Goal: Task Accomplishment & Management: Manage account settings

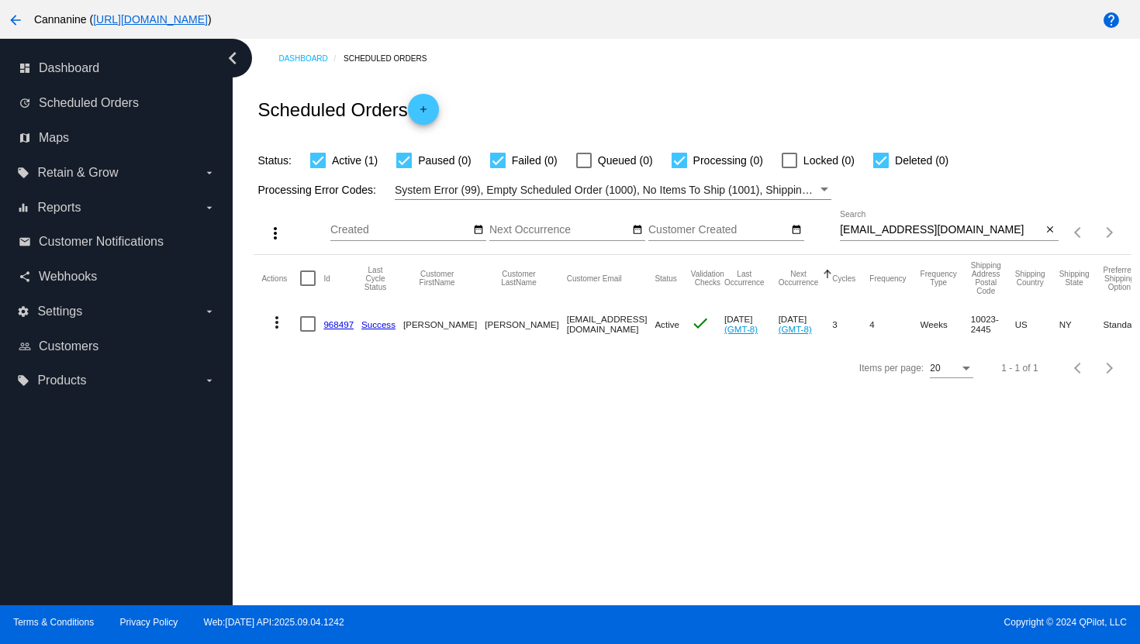
click at [277, 325] on mat-icon "more_vert" at bounding box center [277, 322] width 19 height 19
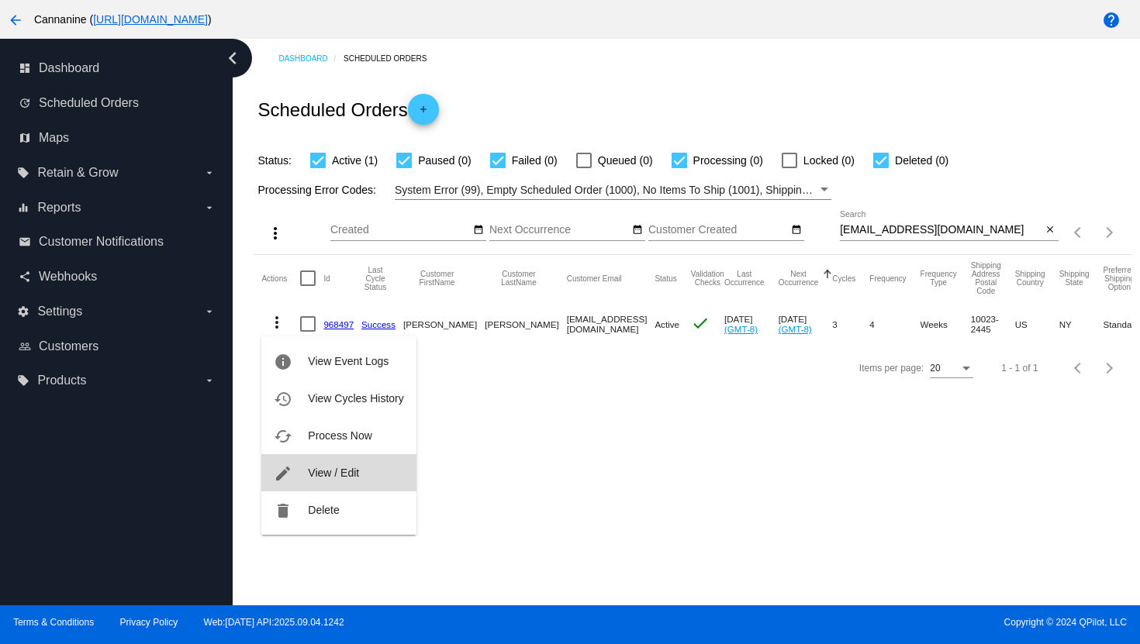
click at [308, 471] on span "View / Edit" at bounding box center [333, 473] width 51 height 12
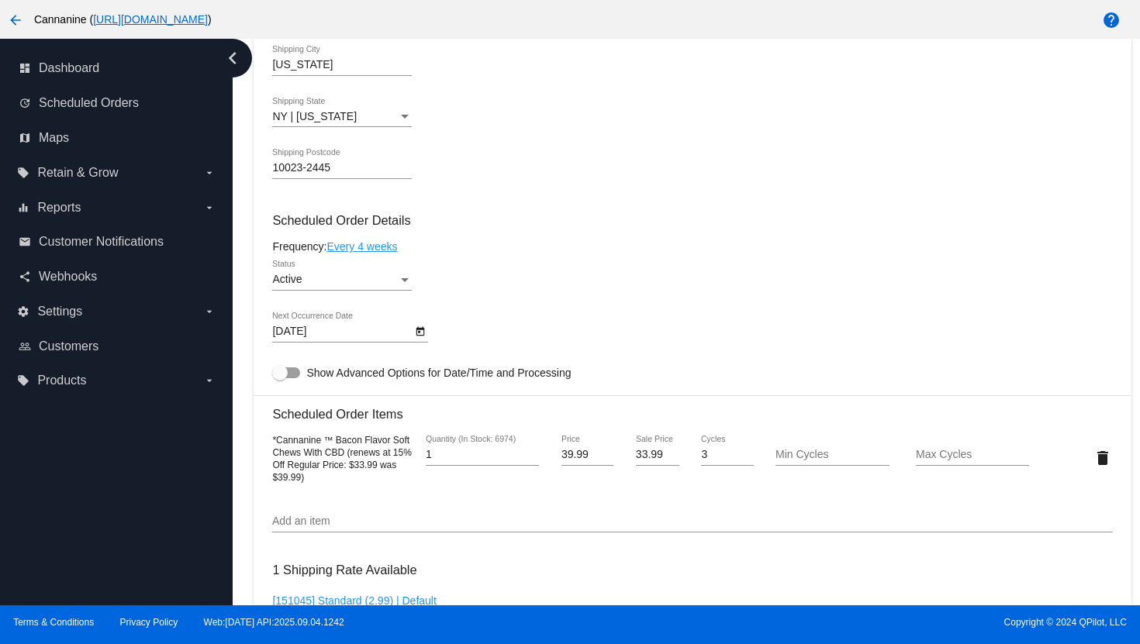
scroll to position [767, 0]
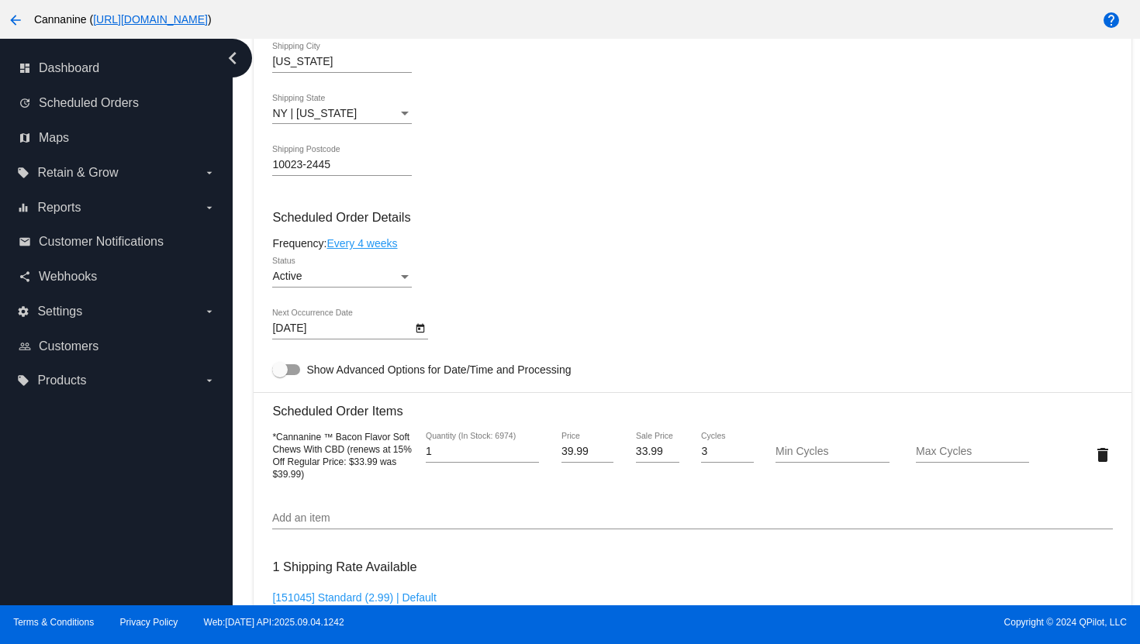
click at [385, 250] on link "Every 4 weeks" at bounding box center [361, 243] width 71 height 12
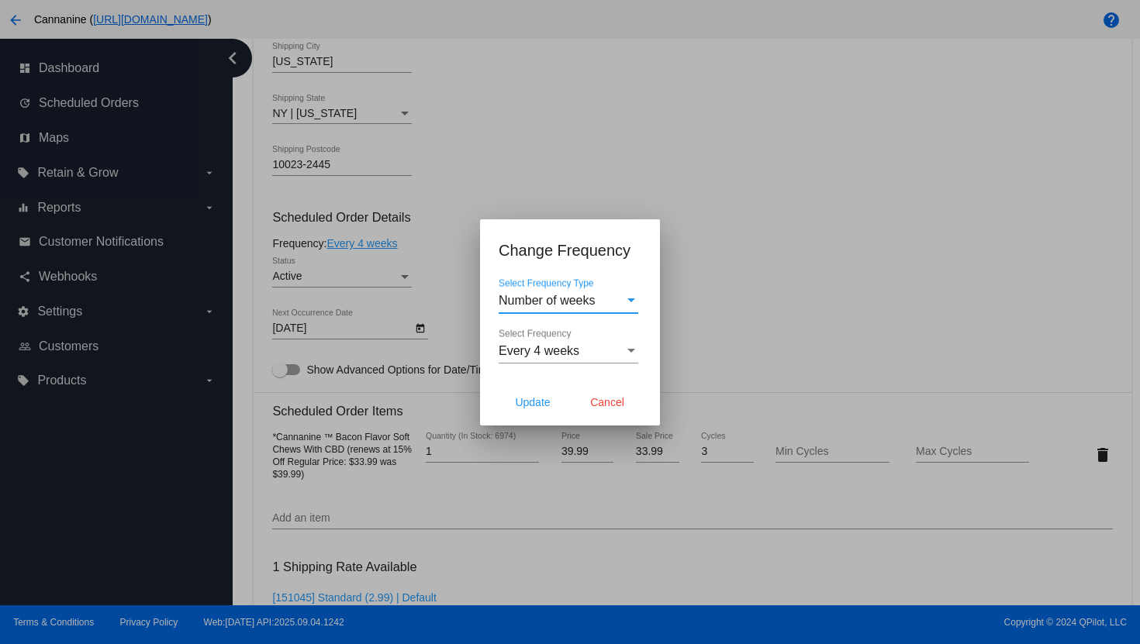
click at [580, 351] on div "Every 4 weeks" at bounding box center [562, 351] width 126 height 14
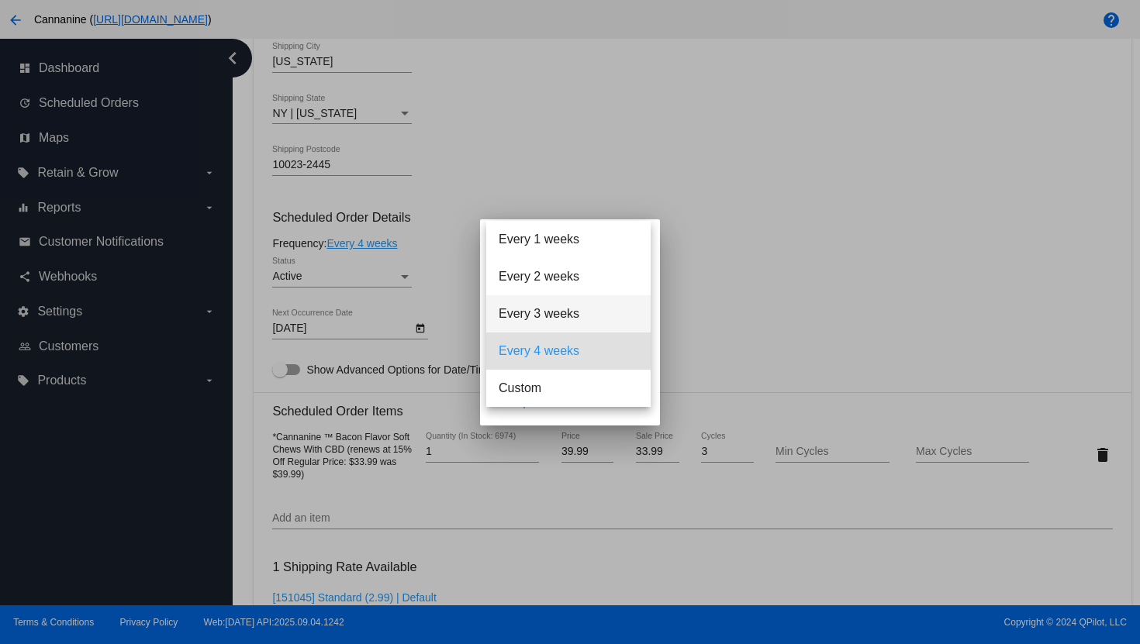
click at [577, 323] on span "Every 3 weeks" at bounding box center [569, 313] width 140 height 37
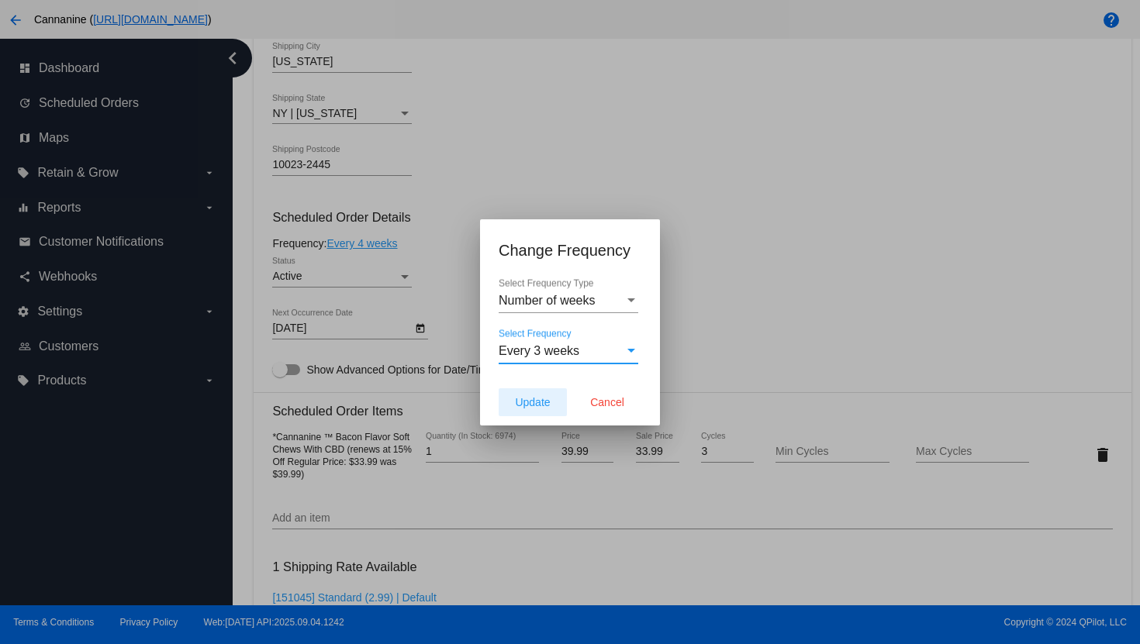
click at [524, 402] on span "Update" at bounding box center [532, 402] width 35 height 12
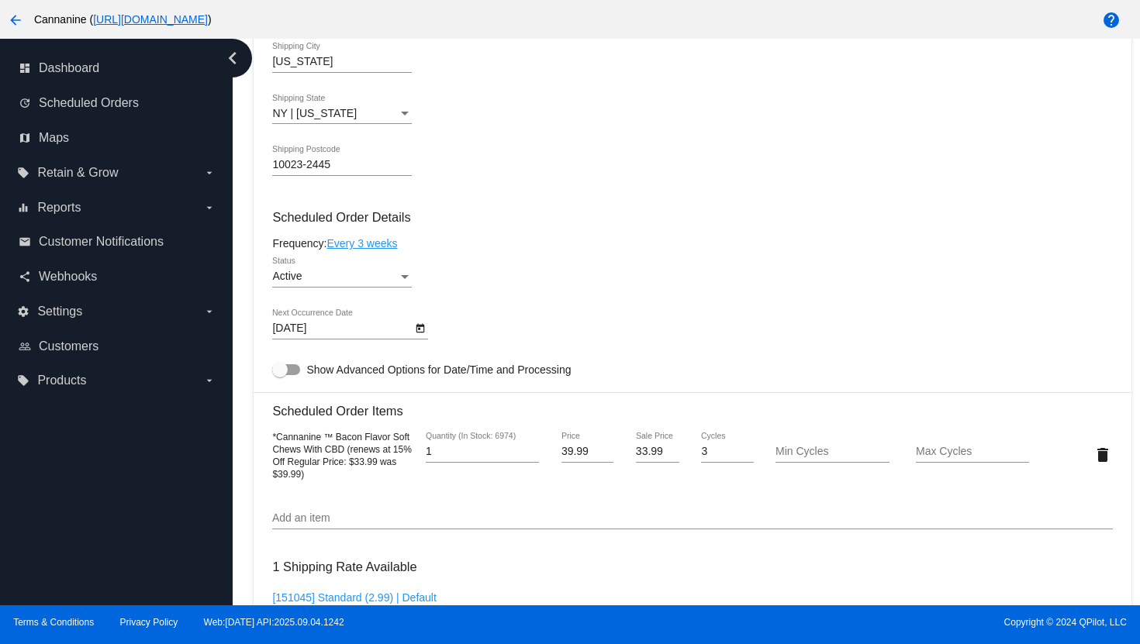
type input "[DATE]"
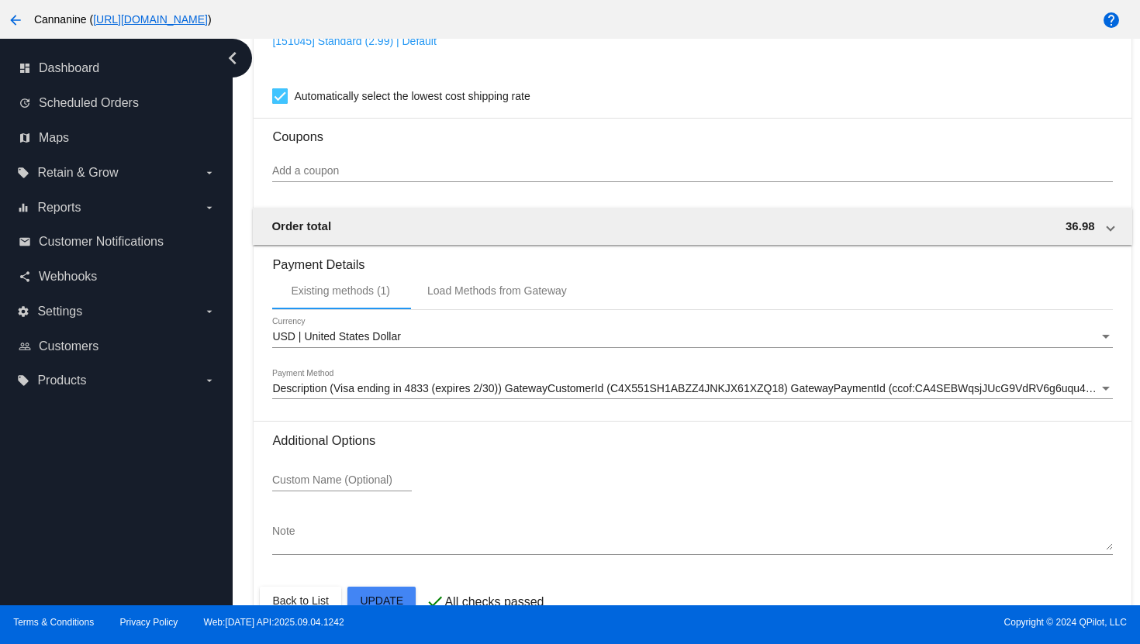
scroll to position [1375, 0]
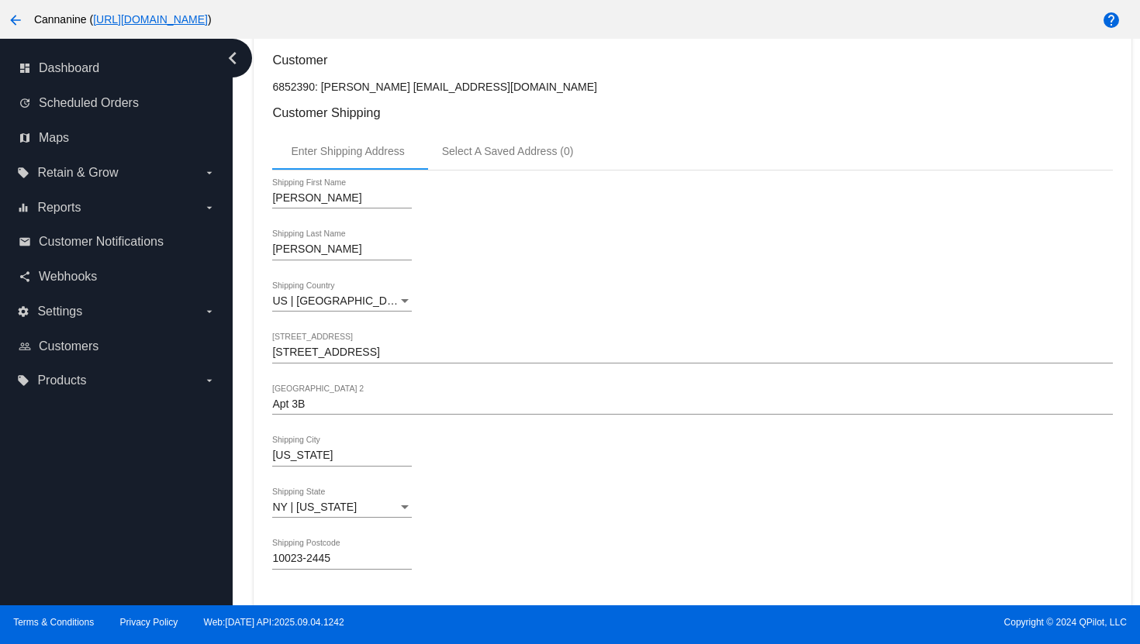
scroll to position [0, 0]
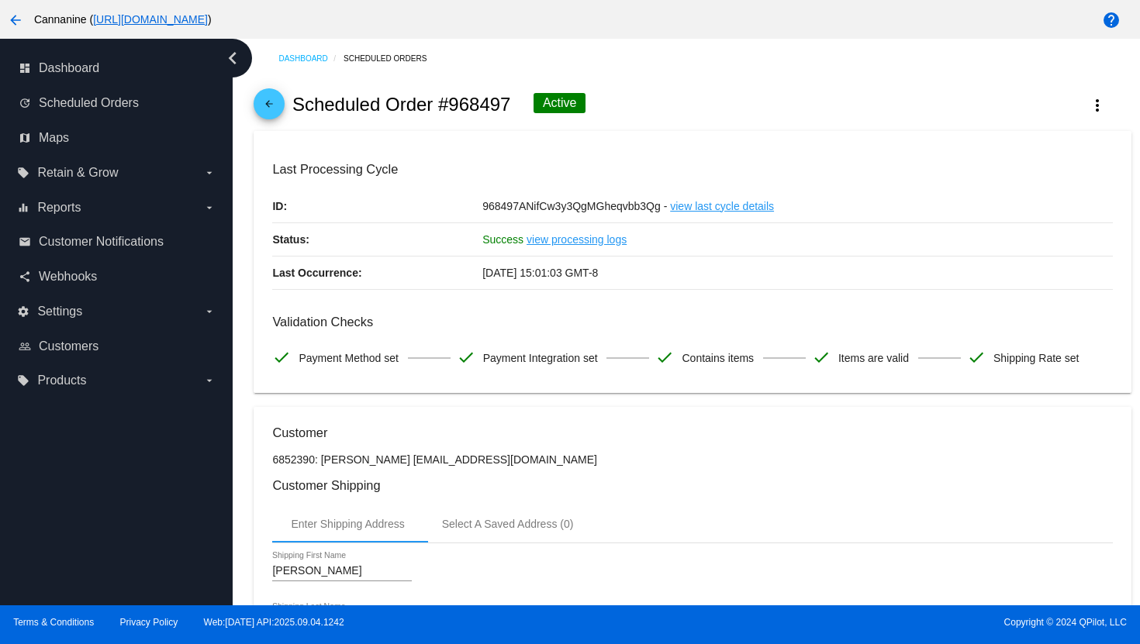
click at [274, 115] on mat-icon "arrow_back" at bounding box center [269, 107] width 19 height 19
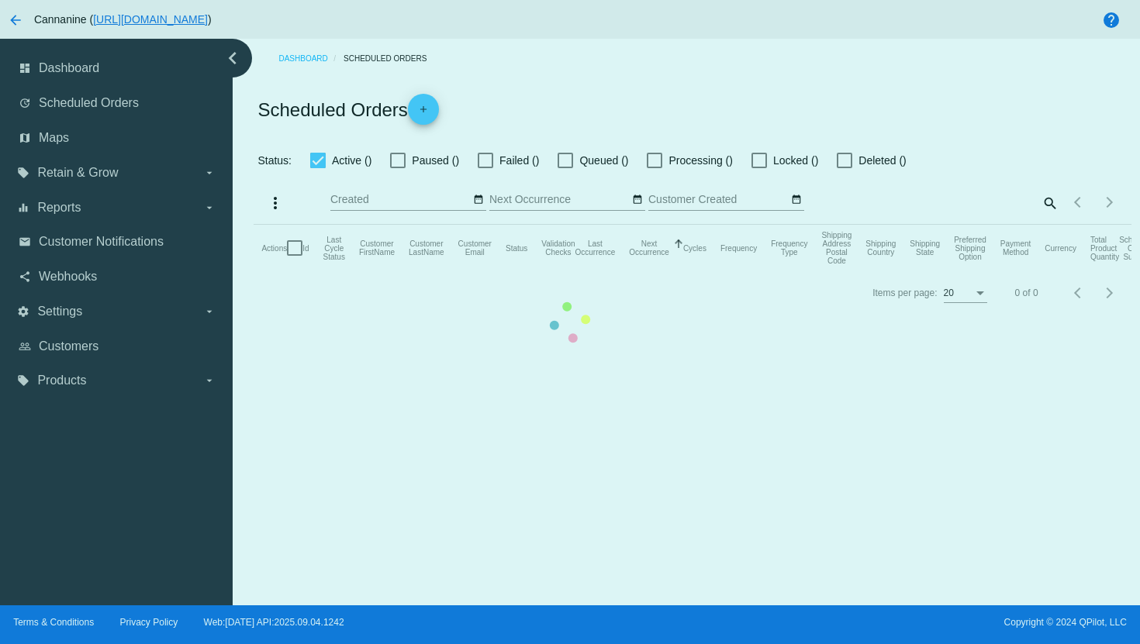
checkbox input "true"
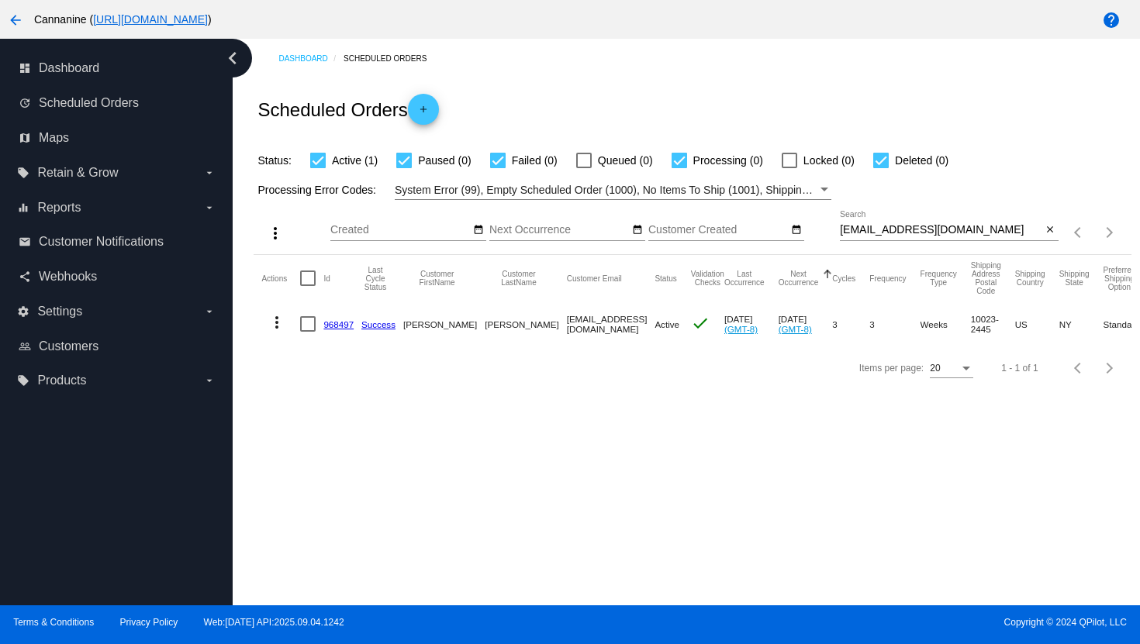
click at [887, 233] on input "[EMAIL_ADDRESS][DOMAIN_NAME]" at bounding box center [941, 230] width 202 height 12
paste input "[EMAIL_ADDRESS][DOMAIN_NAME]"
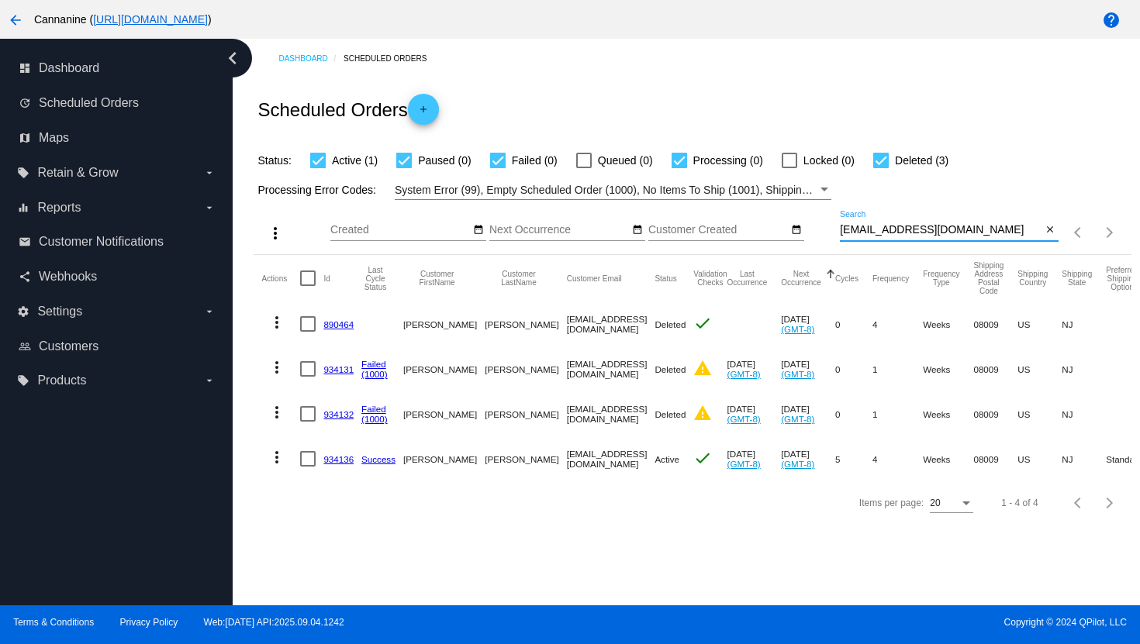
click at [871, 230] on input "[EMAIL_ADDRESS][DOMAIN_NAME]" at bounding box center [941, 230] width 202 height 12
paste input "[PERSON_NAME][EMAIL_ADDRESS][DOMAIN_NAME]"
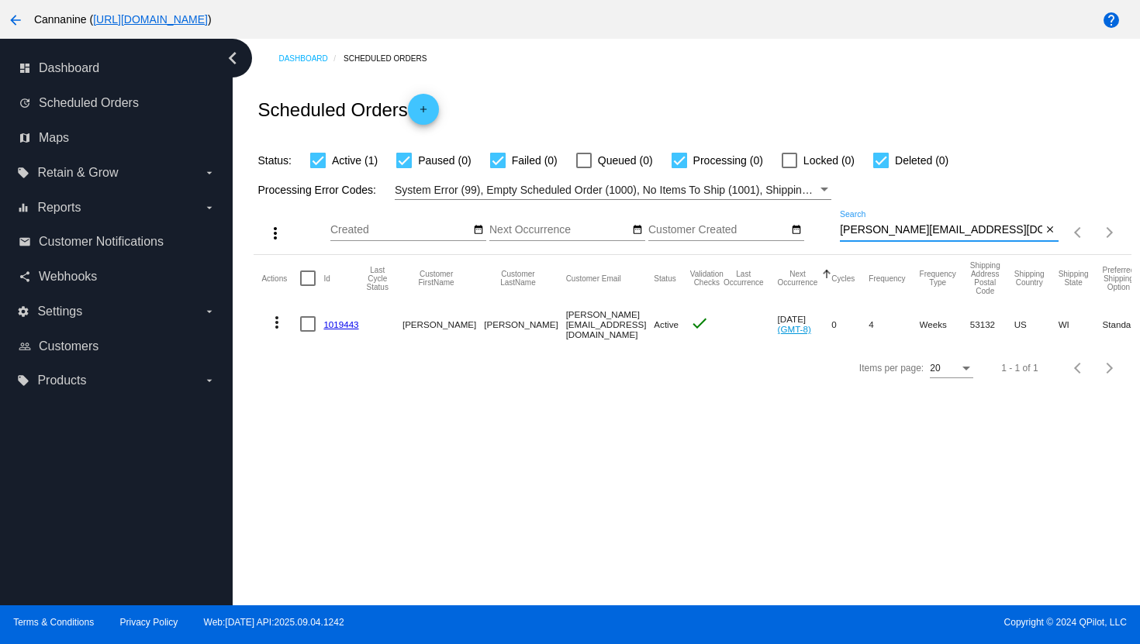
type input "[PERSON_NAME][EMAIL_ADDRESS][DOMAIN_NAME]"
click at [275, 325] on mat-icon "more_vert" at bounding box center [277, 322] width 19 height 19
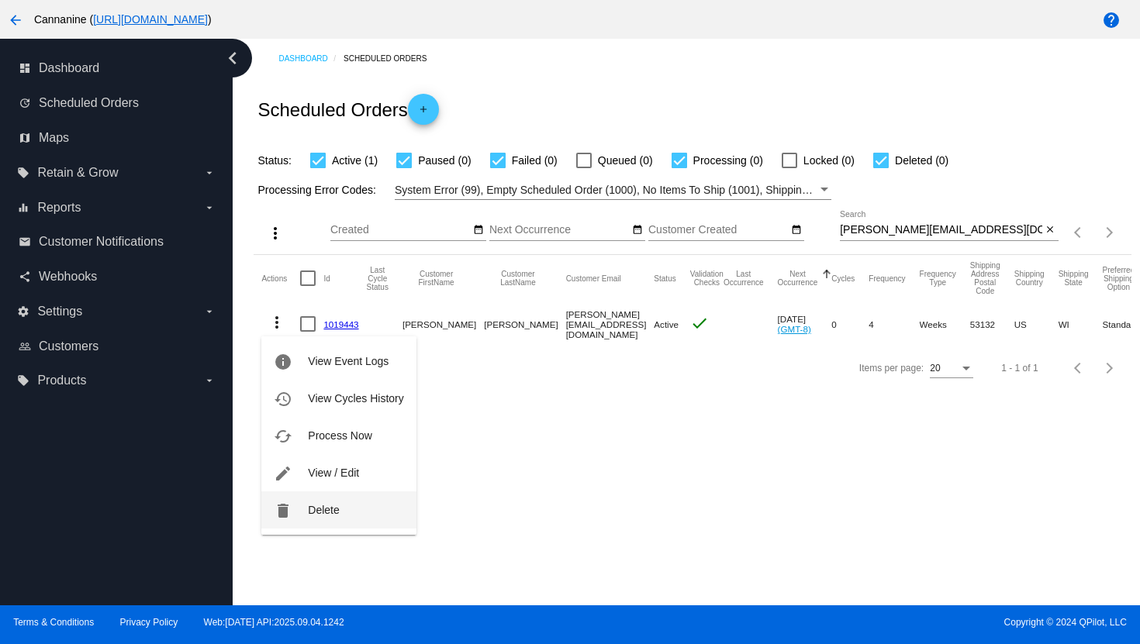
click at [312, 516] on span "Delete" at bounding box center [323, 510] width 31 height 12
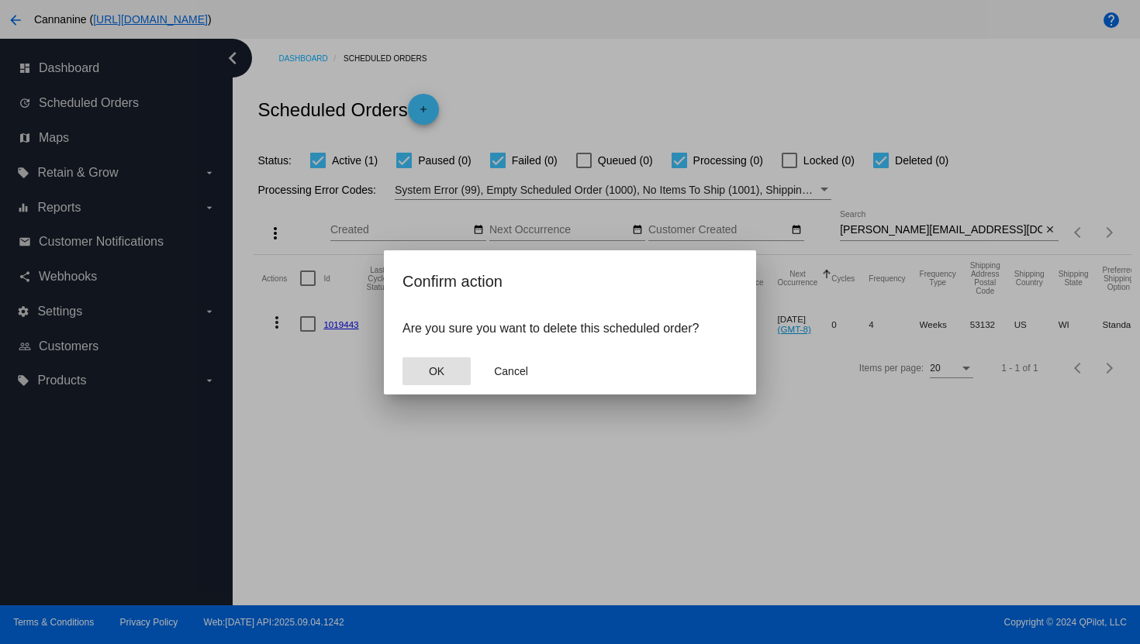
click at [429, 382] on button "OK" at bounding box center [436, 371] width 68 height 28
